Goal: Information Seeking & Learning: Learn about a topic

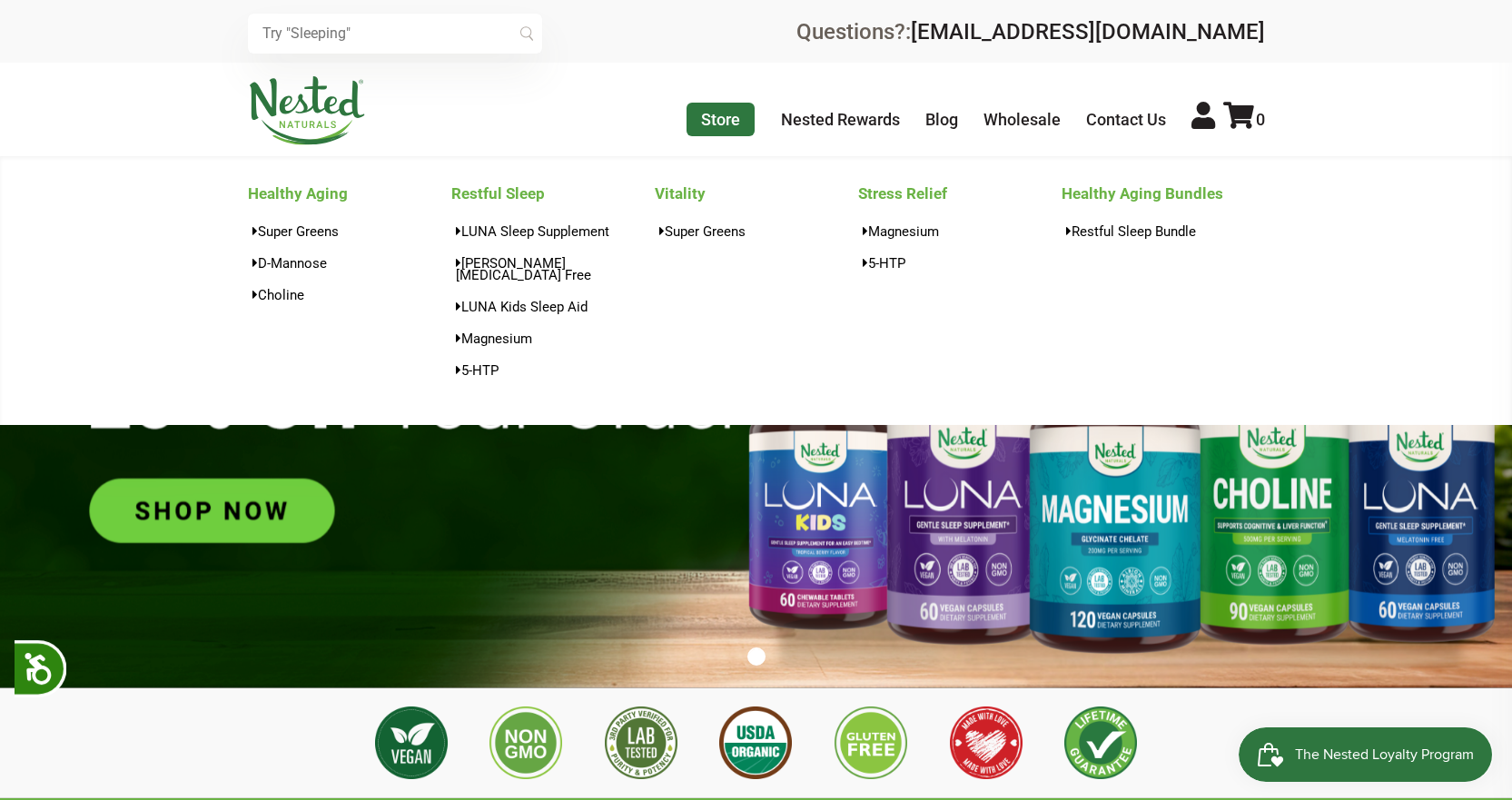
click at [700, 117] on link "Store" at bounding box center [720, 120] width 68 height 33
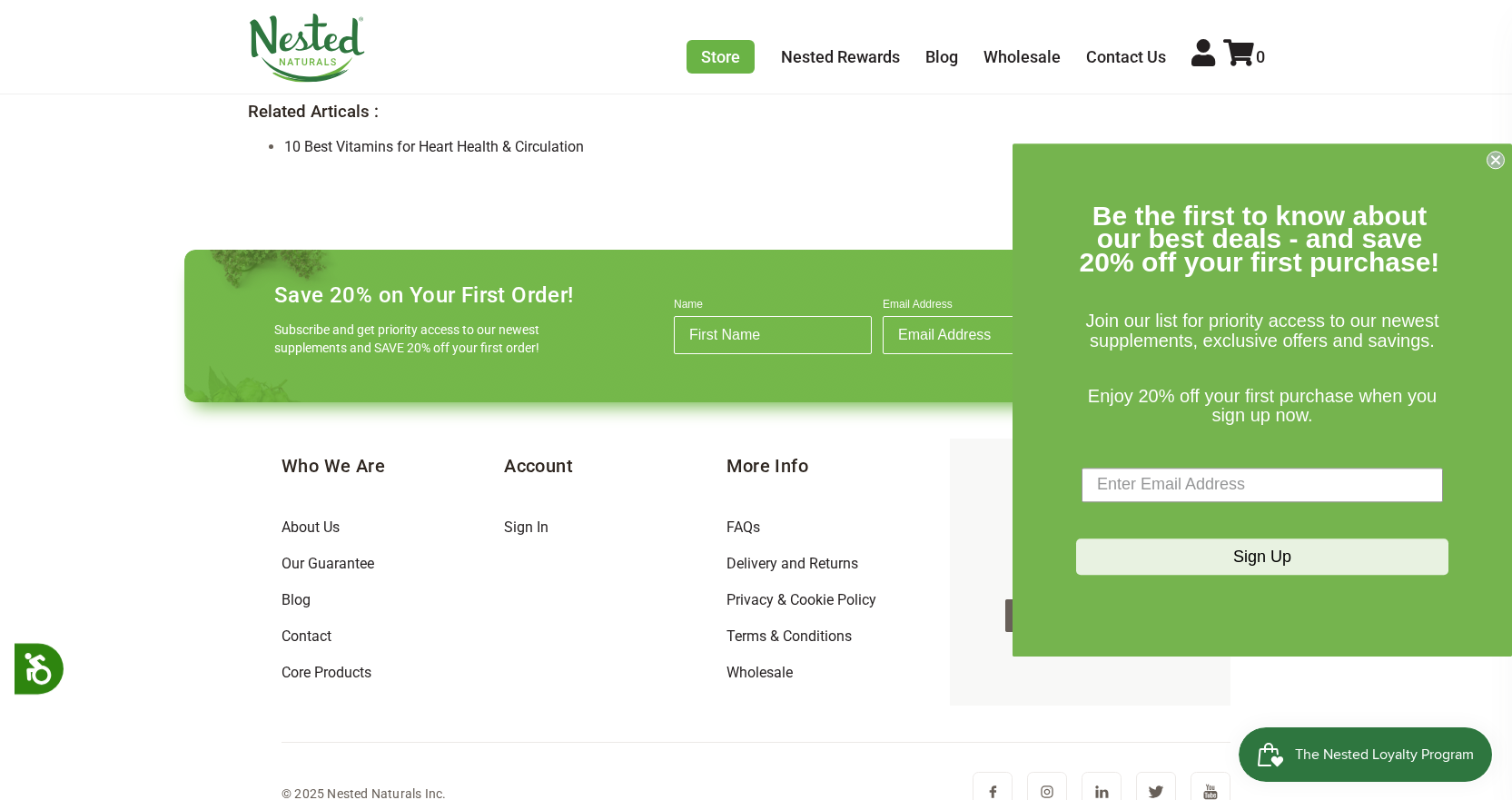
scroll to position [1917, 0]
click at [1490, 161] on circle "Close dialog" at bounding box center [1495, 159] width 18 height 18
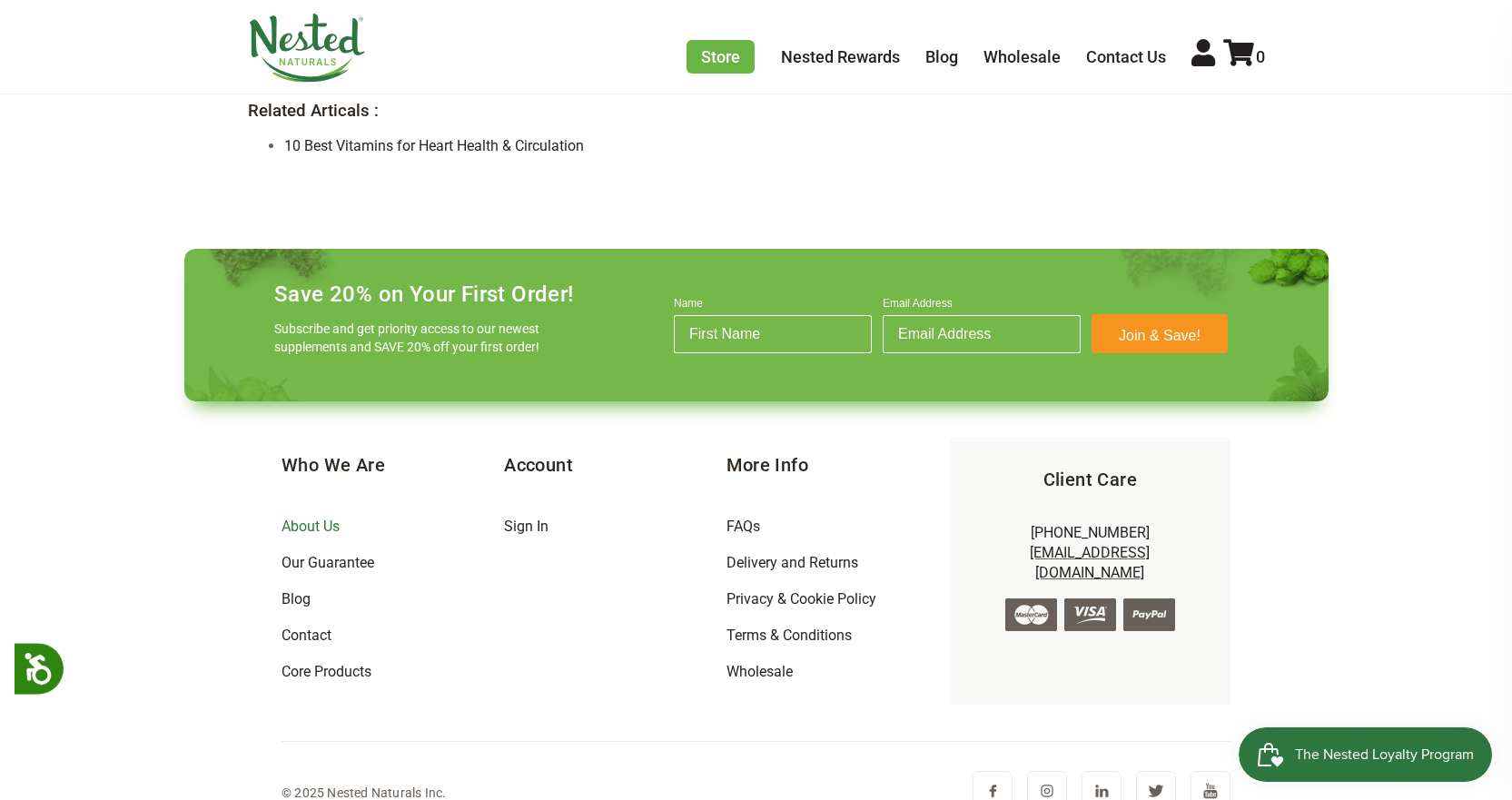
click at [287, 518] on link "About Us" at bounding box center [310, 526] width 58 height 18
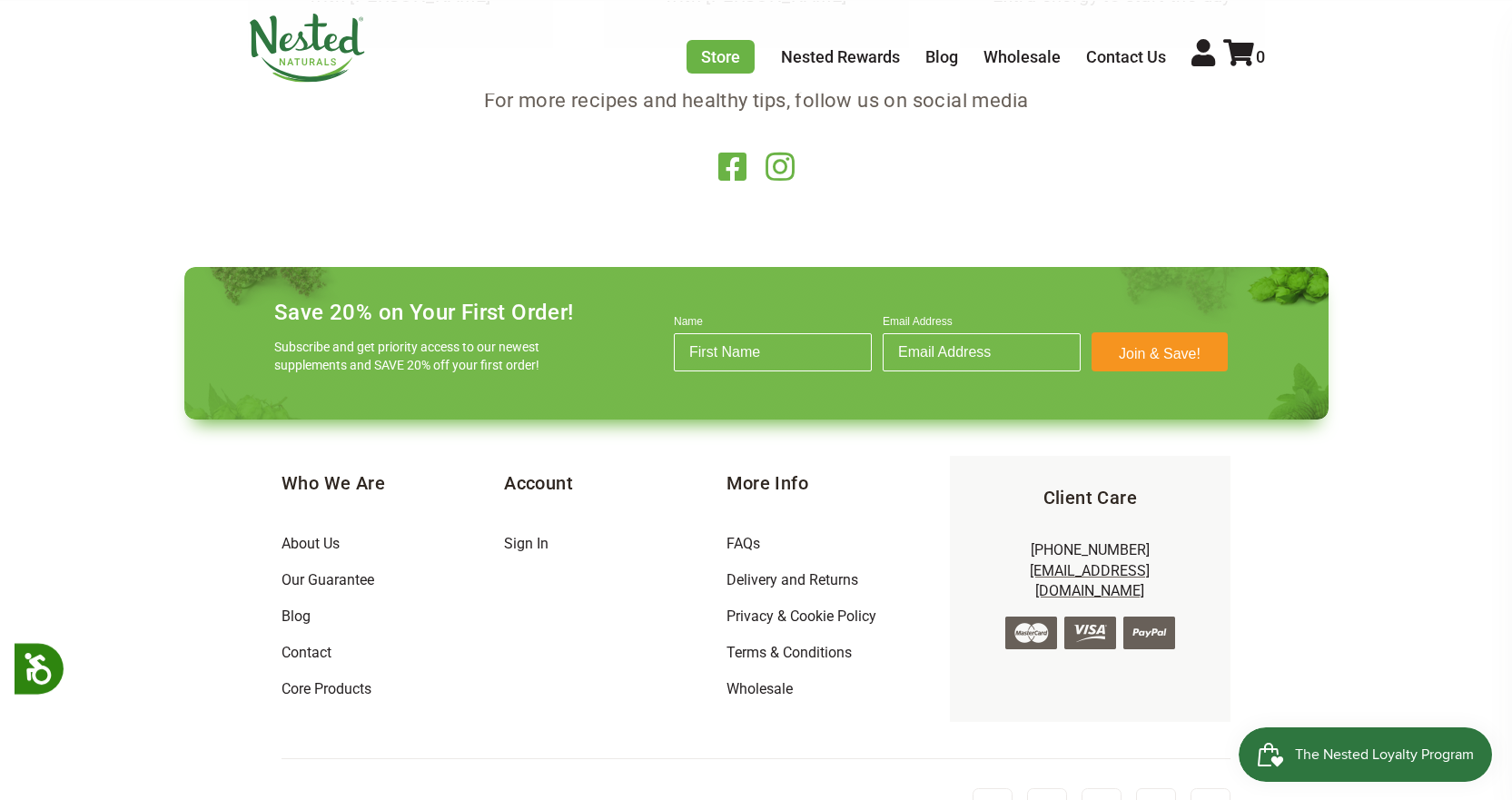
scroll to position [3618, 0]
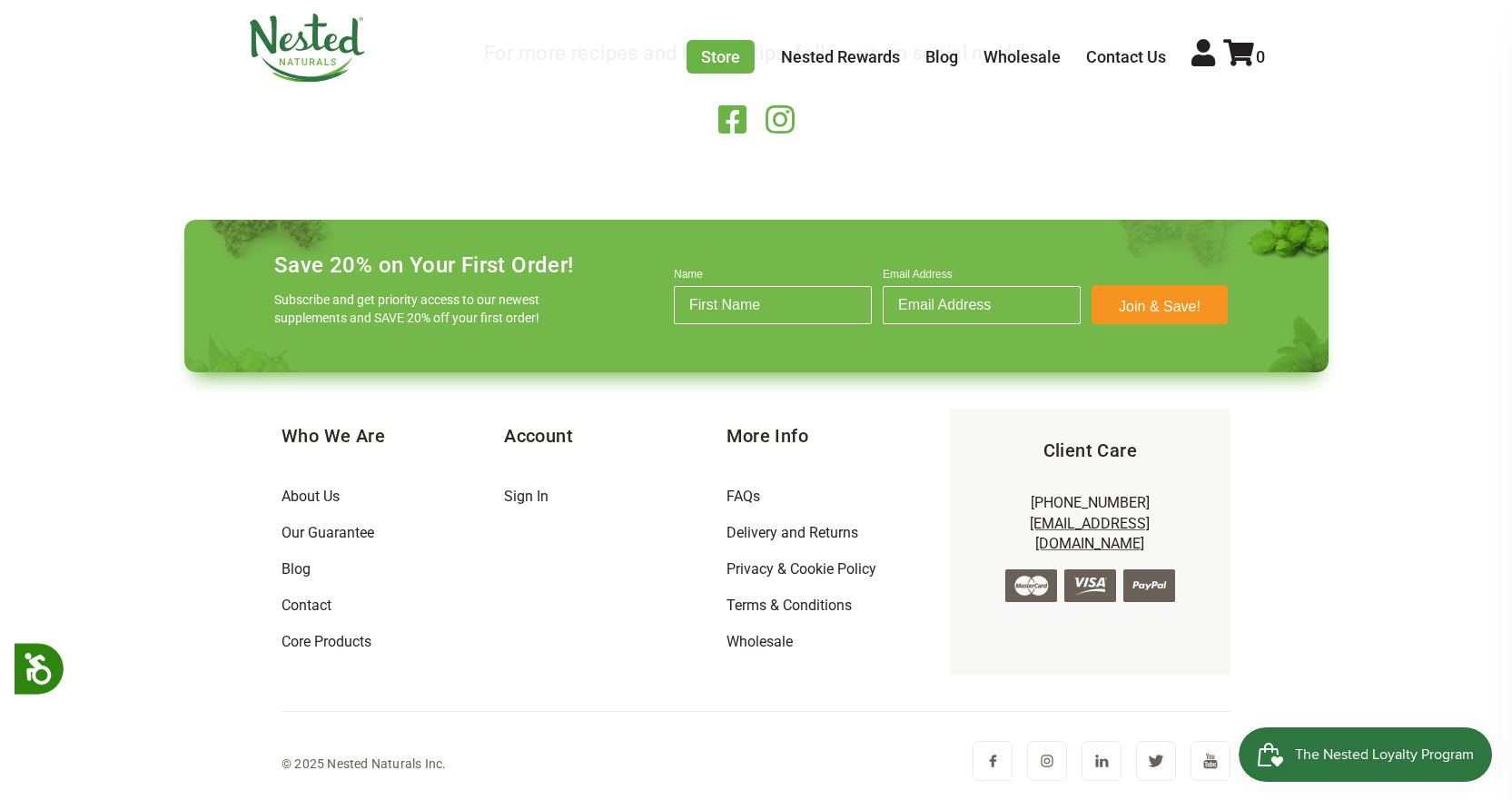
click at [312, 56] on img at bounding box center [306, 48] width 118 height 69
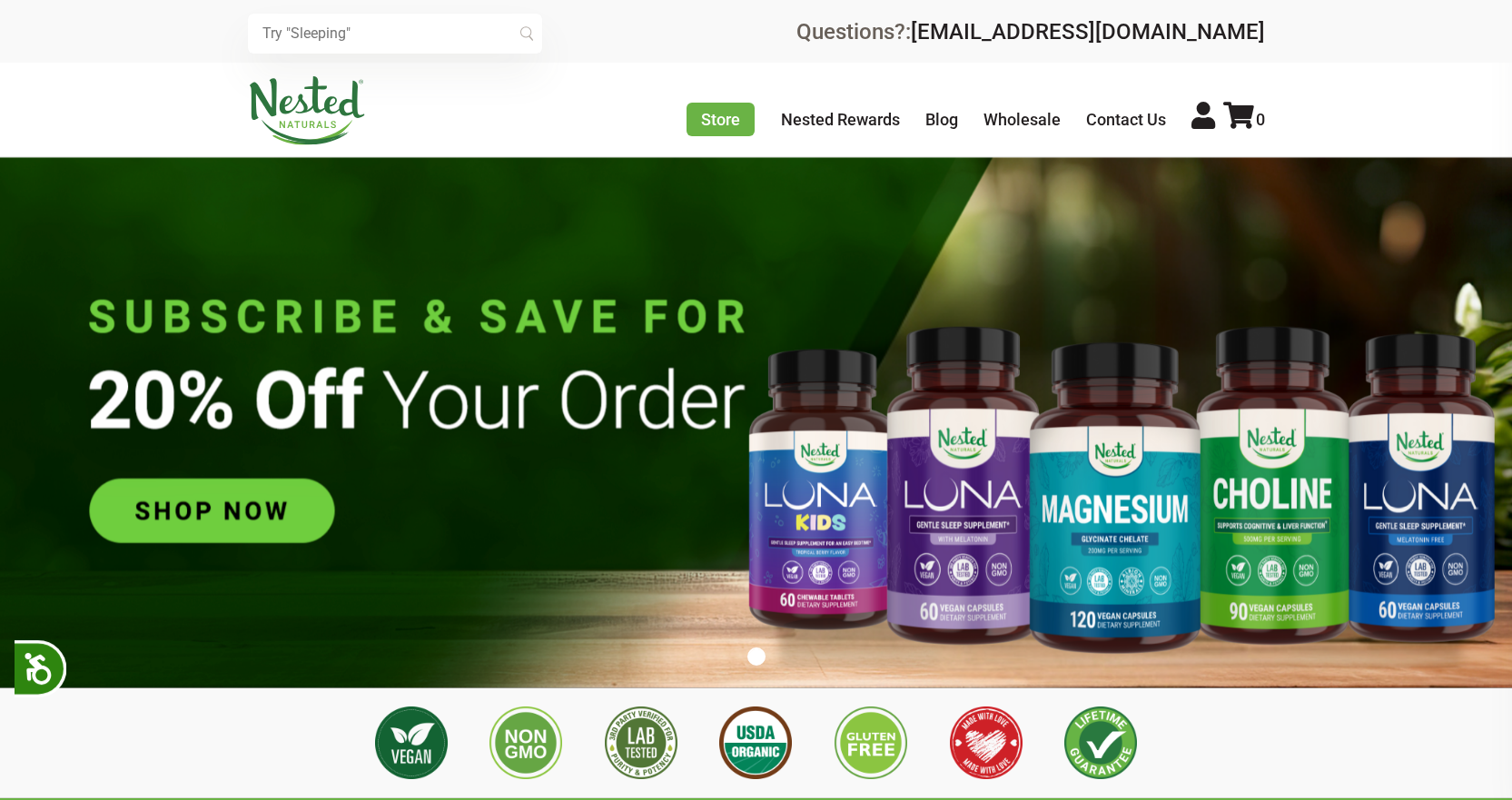
click at [712, 122] on link "Store" at bounding box center [720, 120] width 68 height 33
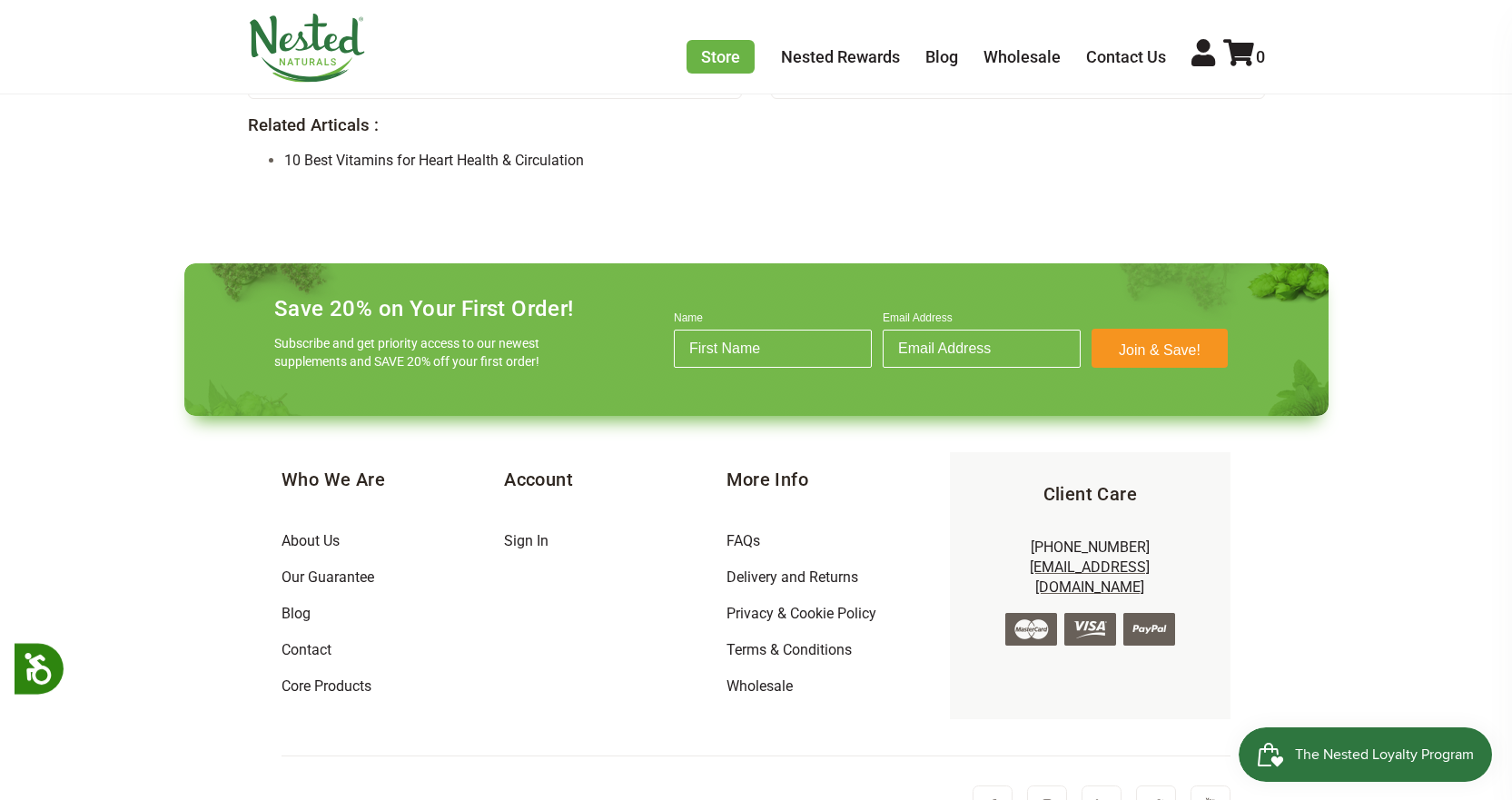
scroll to position [1917, 0]
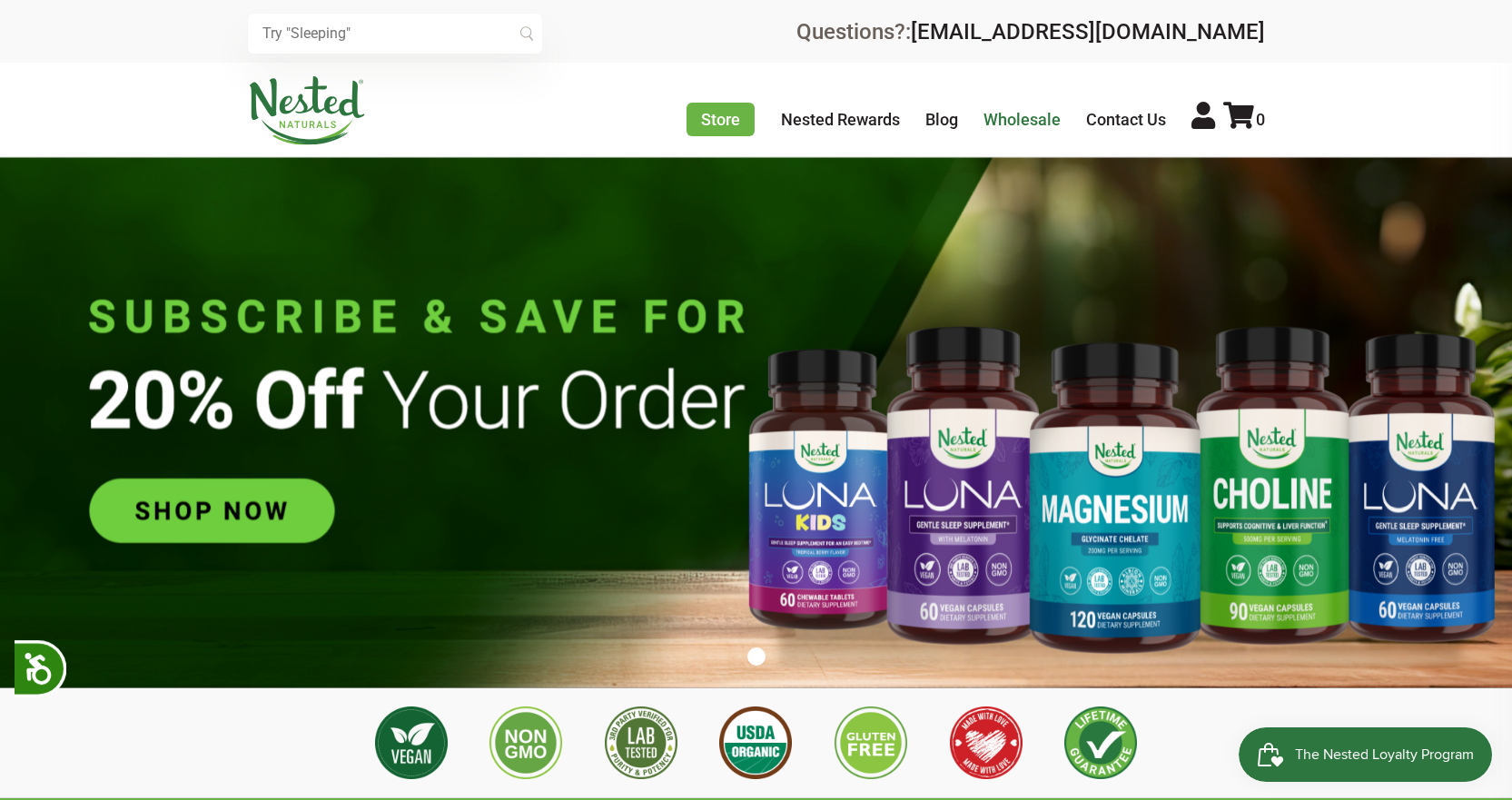
click at [1017, 117] on link "Wholesale" at bounding box center [1021, 119] width 77 height 19
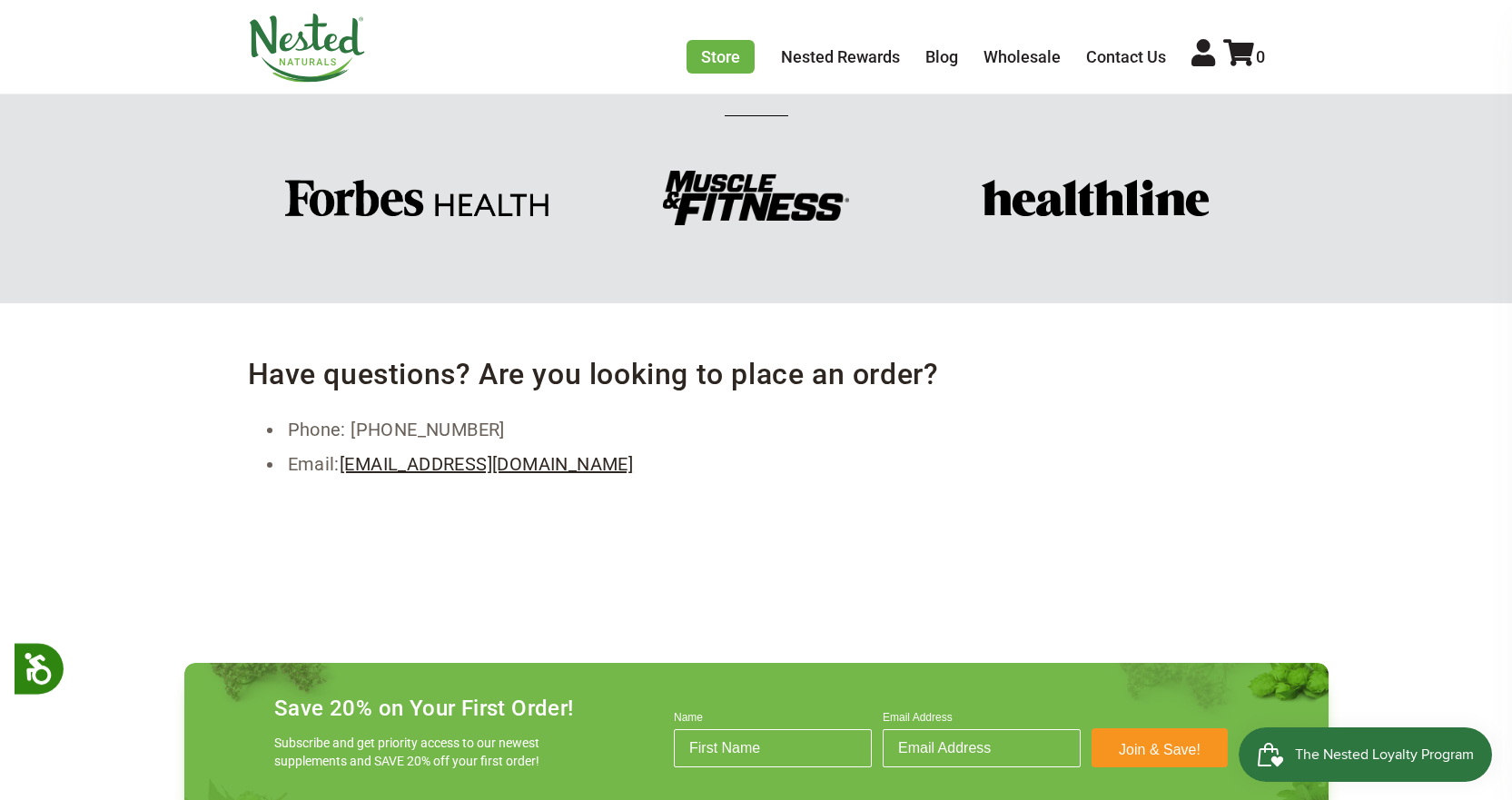
scroll to position [1357, 0]
